Goal: Communication & Community: Answer question/provide support

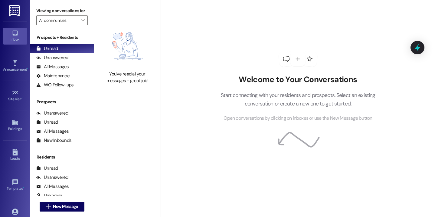
click at [207, 81] on div "Welcome to Your Conversations Start connecting with your residents and prospect…" at bounding box center [298, 86] width 182 height 173
click at [63, 210] on button " New Message" at bounding box center [62, 206] width 45 height 10
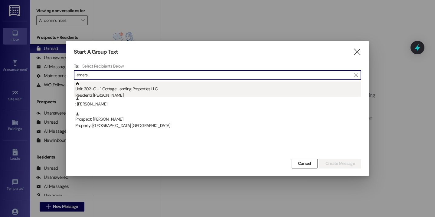
type input "emers"
click at [122, 91] on div "Unit: 202~C - 1 Cottage Landing Properties LLC Residents: [PERSON_NAME]" at bounding box center [218, 89] width 286 height 17
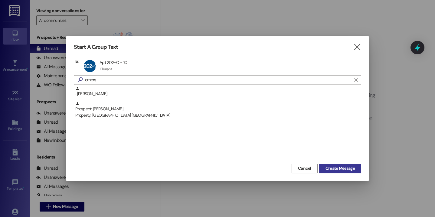
click at [324, 168] on span "Create Message" at bounding box center [340, 168] width 32 height 6
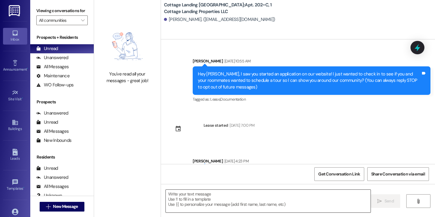
click at [225, 209] on textarea at bounding box center [268, 200] width 205 height 23
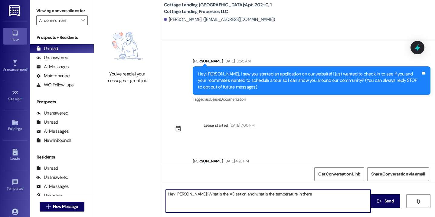
type textarea "Hey Emerson! What is the AC set on and what is the temperature in there?"
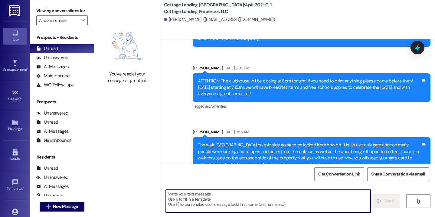
scroll to position [460, 0]
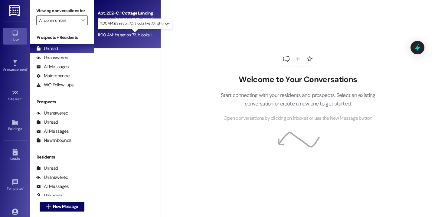
click at [130, 35] on div "11:00 AM: it's set on 72, it looks like 76 right now 11:00 AM: it's set on 72, …" at bounding box center [138, 34] width 81 height 5
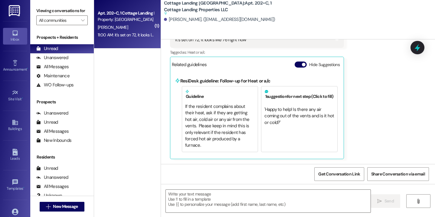
scroll to position [620, 0]
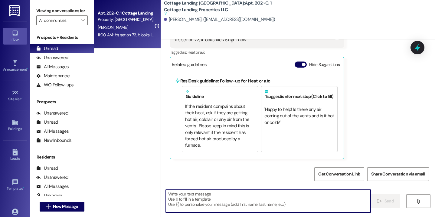
click at [191, 202] on textarea at bounding box center [268, 200] width 205 height 23
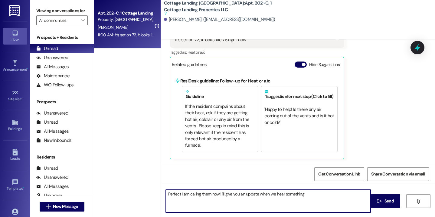
type textarea "Perfect I am calling them now! I'll give you an update when we hear something!"
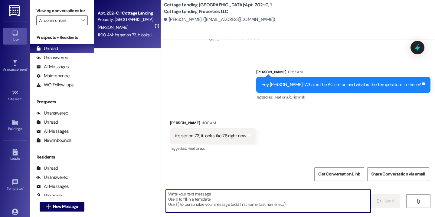
scroll to position [562, 0]
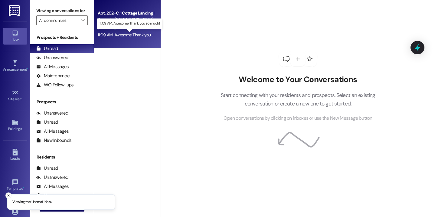
click at [125, 35] on div "11:09 AM: Awesome Thank you so much! 11:09 AM: Awesome Thank you so much!" at bounding box center [133, 34] width 70 height 5
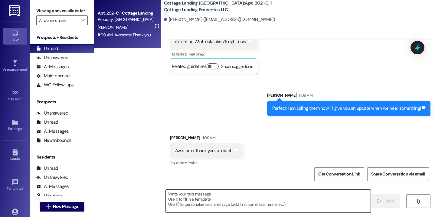
click at [207, 202] on textarea at bounding box center [268, 200] width 205 height 23
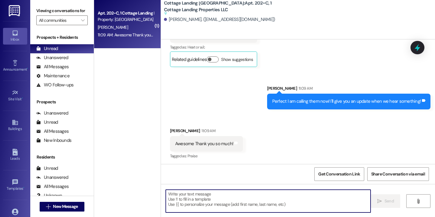
scroll to position [628, 0]
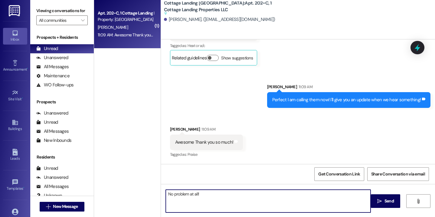
type textarea "No problem at all!"
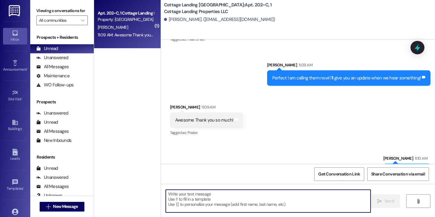
scroll to position [655, 0]
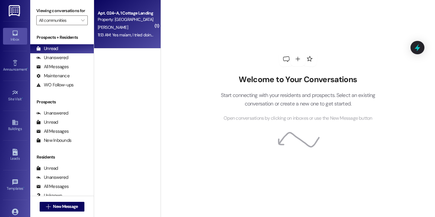
click at [135, 27] on div "[PERSON_NAME]" at bounding box center [125, 28] width 57 height 8
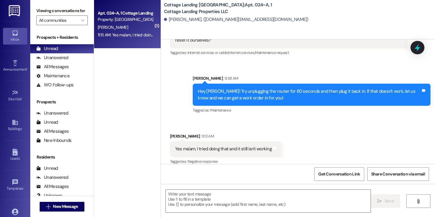
scroll to position [1203, 0]
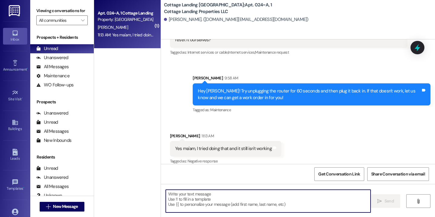
click at [223, 201] on textarea at bounding box center [268, 200] width 205 height 23
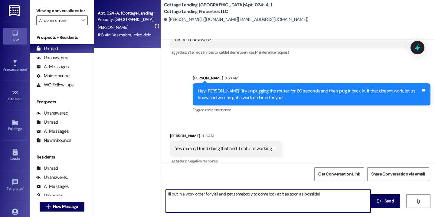
type textarea "I'll put in a work order for y'all and get somebody to come look at it as soon …"
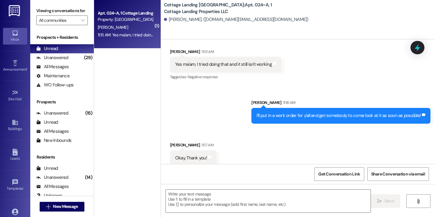
scroll to position [1288, 0]
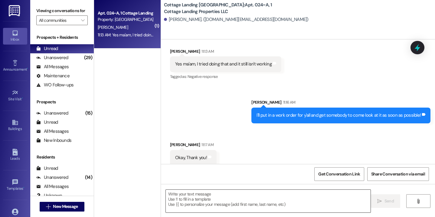
click at [201, 192] on textarea at bounding box center [268, 200] width 205 height 23
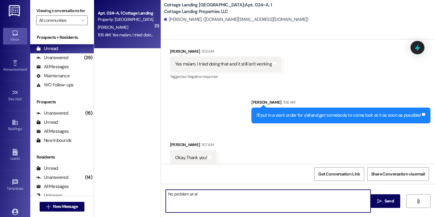
type textarea "No problem at all"
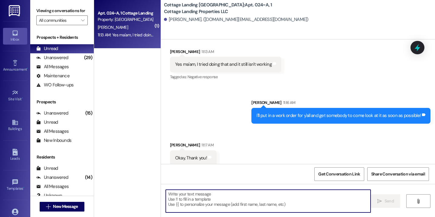
scroll to position [1330, 0]
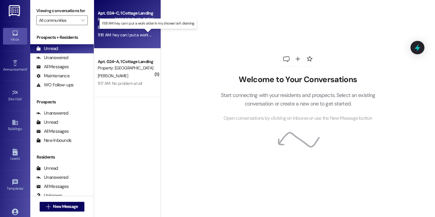
click at [132, 33] on div "11:18 AM: hey can i put a work order in my shower isn't draining 11:18 AM: hey …" at bounding box center [152, 34] width 108 height 5
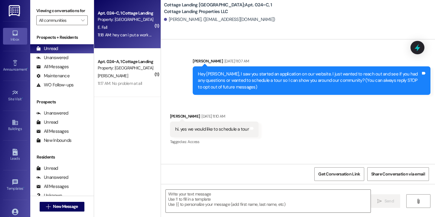
scroll to position [13011, 0]
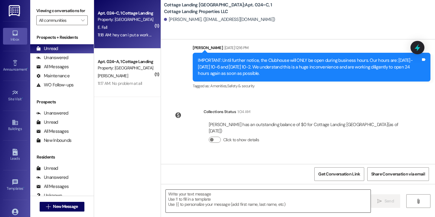
click at [195, 196] on textarea at bounding box center [268, 200] width 205 height 23
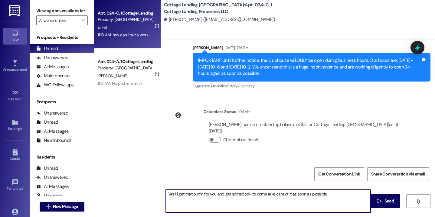
type textarea "Yes I'll get that put in for you and get somebody to come take care of it as so…"
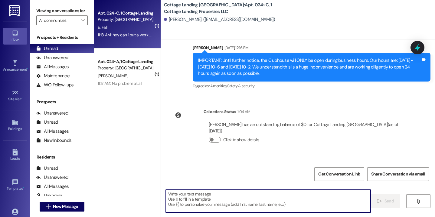
scroll to position [13053, 0]
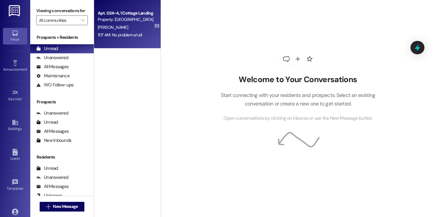
click at [138, 37] on div "11:17 AM: No problem at all 11:17 AM: No problem at all" at bounding box center [120, 34] width 44 height 5
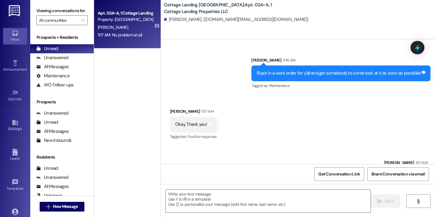
scroll to position [1348, 0]
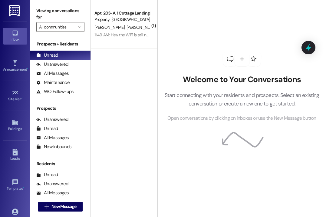
click at [133, 76] on div "( 1 ) Apt. 203~A, 1 Cottage Landing Properties LLC Property: [GEOGRAPHIC_DATA] …" at bounding box center [124, 87] width 67 height 174
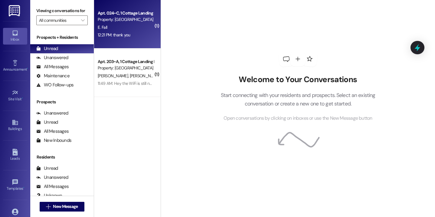
click at [143, 44] on div "Apt. 024~C, 1 Cottage Landing Properties LLC Property: [GEOGRAPHIC_DATA] [GEOGR…" at bounding box center [127, 24] width 67 height 48
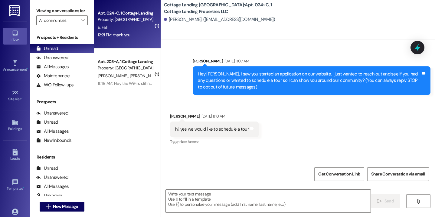
scroll to position [13104, 0]
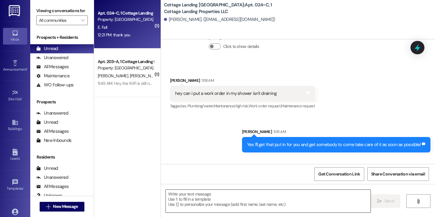
click at [196, 195] on textarea at bounding box center [268, 200] width 205 height 23
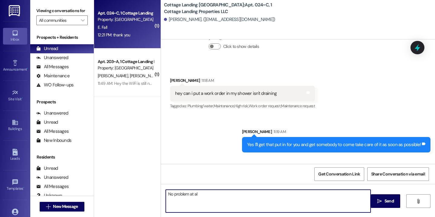
type textarea "No problem at all"
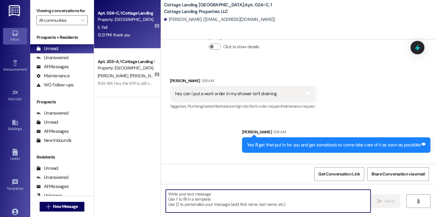
scroll to position [13147, 0]
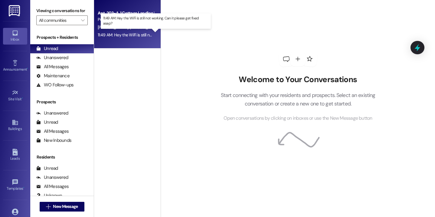
click at [123, 34] on div "11:49 AM: Hey the WiFi is still not working. Can it please get fixed asap? 11:4…" at bounding box center [159, 34] width 123 height 5
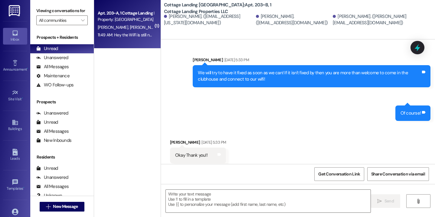
scroll to position [651, 0]
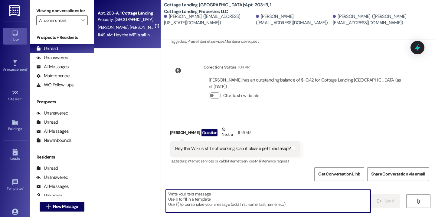
click at [180, 191] on textarea at bounding box center [268, 200] width 205 height 23
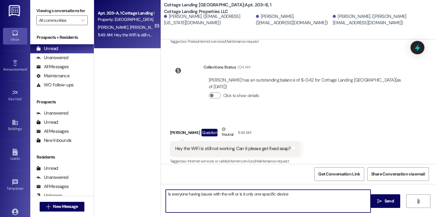
type textarea "Is everyone having issues with the wifi or is it only one specific device?"
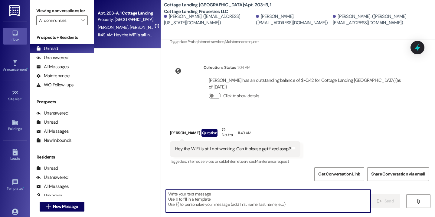
scroll to position [693, 0]
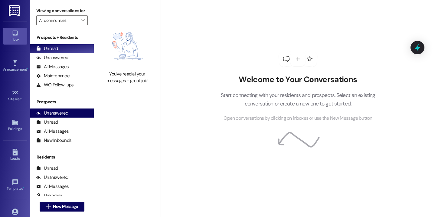
click at [87, 117] on div "Unanswered (0)" at bounding box center [62, 112] width 64 height 9
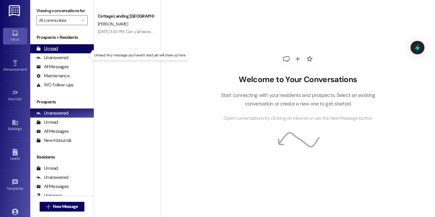
click at [57, 51] on div "Unread (0)" at bounding box center [62, 48] width 64 height 9
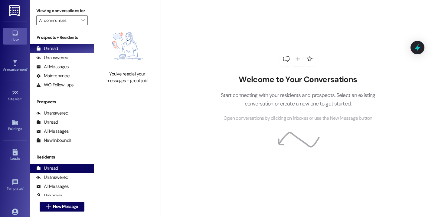
click at [69, 173] on div "Unread (0)" at bounding box center [62, 168] width 64 height 9
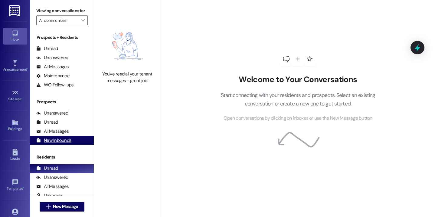
click at [70, 143] on div "New Inbounds" at bounding box center [53, 140] width 35 height 6
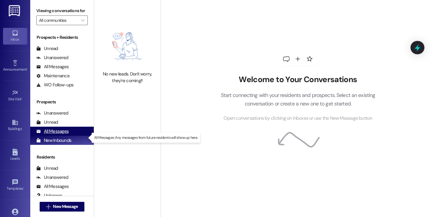
click at [68, 136] on div "All Messages (undefined)" at bounding box center [62, 130] width 64 height 9
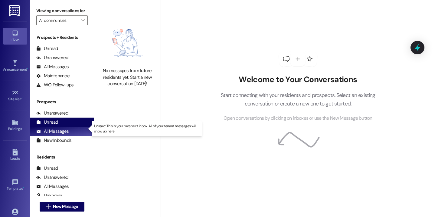
click at [71, 125] on div "Unread (0)" at bounding box center [62, 121] width 64 height 9
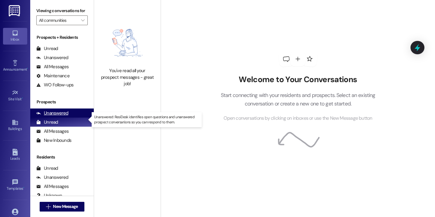
click at [74, 117] on div "Unanswered (0)" at bounding box center [62, 112] width 64 height 9
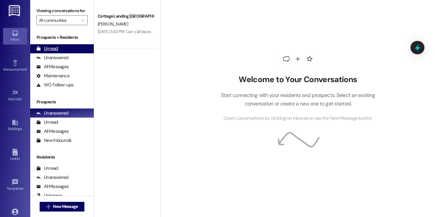
click at [66, 52] on div "Unread (0)" at bounding box center [62, 48] width 64 height 9
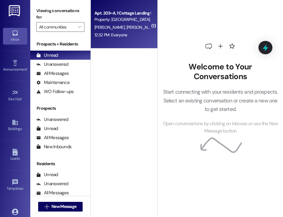
click at [139, 39] on div "Apt. 203~A, 1 Cottage Landing Properties LLC Property: Cottage Landing Lafayett…" at bounding box center [124, 24] width 67 height 48
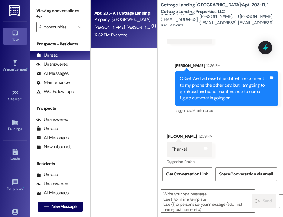
scroll to position [1034, 0]
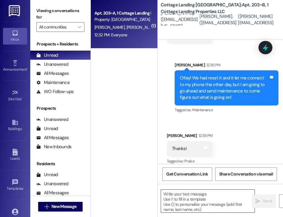
click at [172, 194] on textarea at bounding box center [207, 200] width 93 height 23
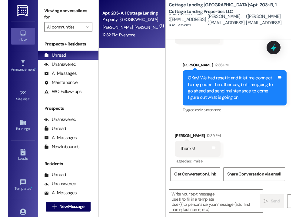
scroll to position [1034, 0]
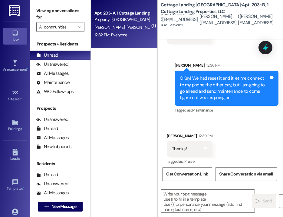
click at [106, 111] on div "( 1 ) Apt. 203~A, 1 Cottage Landing Properties LLC Property: Cottage Landing La…" at bounding box center [124, 87] width 67 height 174
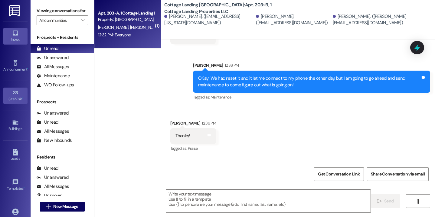
scroll to position [865, 0]
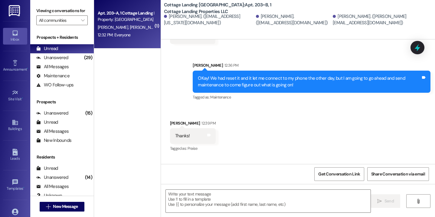
click at [322, 48] on div "Sent via SMS Lily Huval 12:36 PM OKay! We had reset it and it let me connect to…" at bounding box center [298, 76] width 274 height 57
click at [224, 132] on div "Received via SMS Apryl Barnes 12:39 PM Thanks! Tags and notes Tagged as: Praise…" at bounding box center [298, 131] width 274 height 51
click at [269, 113] on div "Received via SMS Apryl Barnes 12:39 PM Thanks! Tags and notes Tagged as: Praise…" at bounding box center [298, 131] width 274 height 51
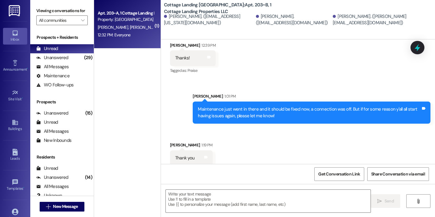
scroll to position [943, 0]
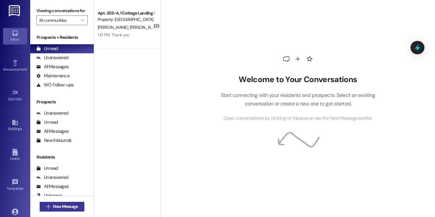
click at [69, 204] on span "New Message" at bounding box center [65, 206] width 25 height 6
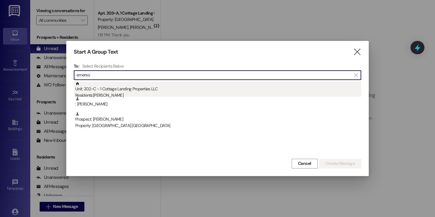
type input "emerso"
click at [123, 86] on div "Unit: 202~C - 1 Cottage Landing Properties LLC Residents: [PERSON_NAME]" at bounding box center [218, 89] width 286 height 17
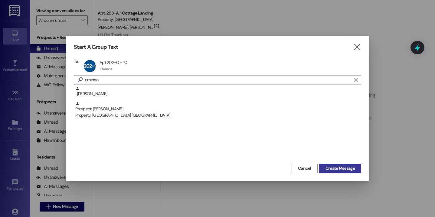
click at [342, 168] on span "Create Message" at bounding box center [340, 168] width 29 height 6
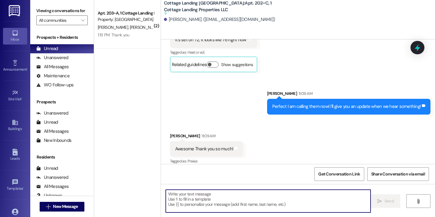
click at [207, 199] on textarea at bounding box center [268, 200] width 205 height 23
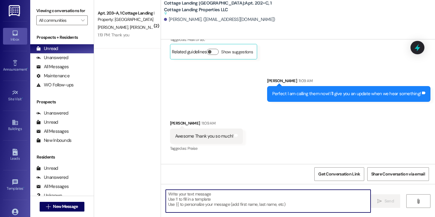
type textarea "h"
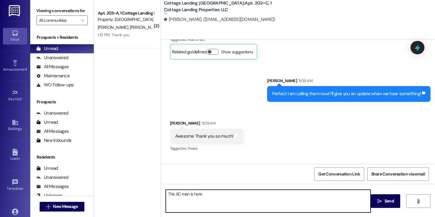
type textarea "The AC man is here!"
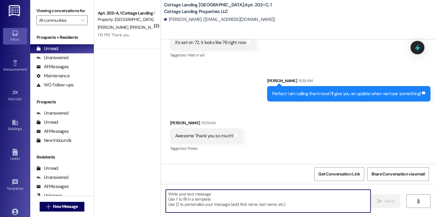
scroll to position [697, 0]
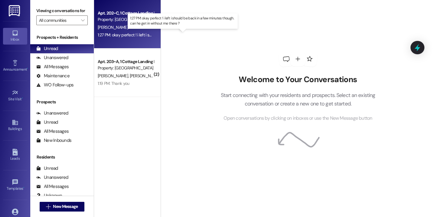
click at [139, 34] on div "1:27 PM: okay perfect ! i left i should be back in a few minutes though. can he…" at bounding box center [187, 34] width 178 height 5
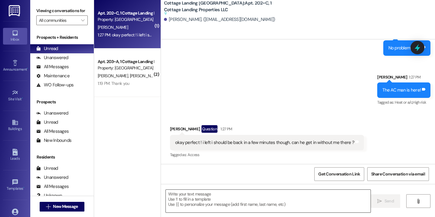
scroll to position [774, 0]
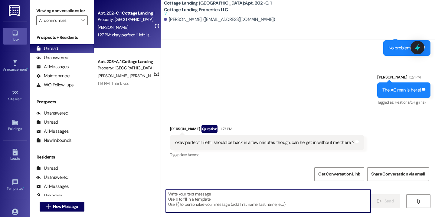
click at [188, 190] on textarea at bounding box center [268, 200] width 205 height 23
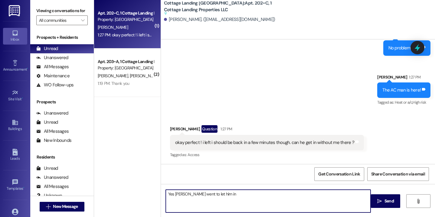
type textarea "Yes [PERSON_NAME] went to let him in!"
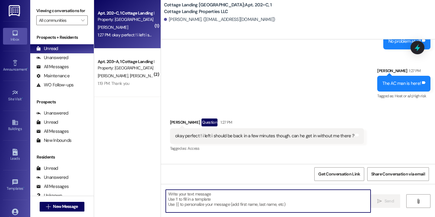
scroll to position [801, 0]
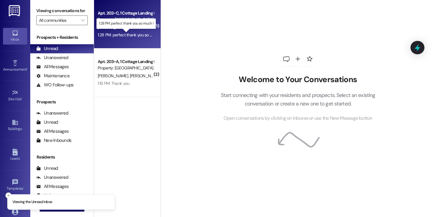
click at [129, 34] on div "1:28 PM: perfect thank you so much ! 1:28 PM: perfect thank you so much !" at bounding box center [130, 34] width 64 height 5
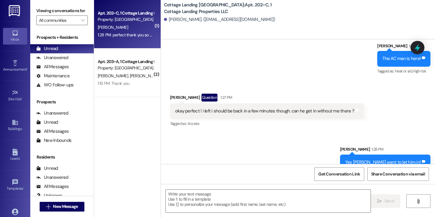
scroll to position [852, 0]
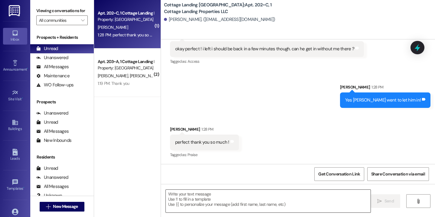
click at [193, 199] on textarea at bounding box center [268, 200] width 205 height 23
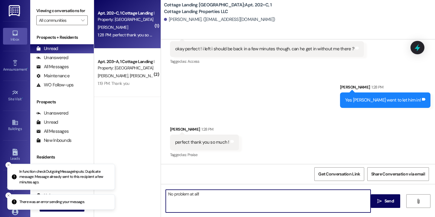
drag, startPoint x: 205, startPoint y: 196, endPoint x: 124, endPoint y: 194, distance: 80.8
click at [124, 194] on div "( 1 ) Apt. 202~C, 1 Cottage Landing Properties LLC Property: Cottage Landing La…" at bounding box center [264, 108] width 341 height 217
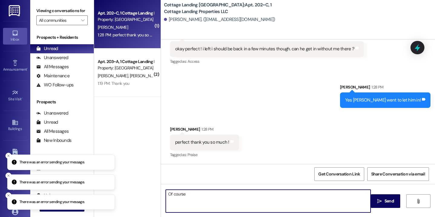
type textarea "Of course!"
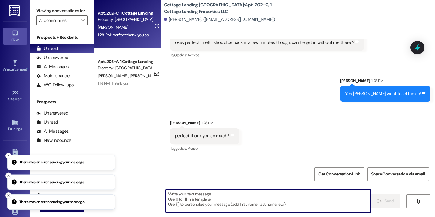
scroll to position [894, 0]
